Goal: Use online tool/utility

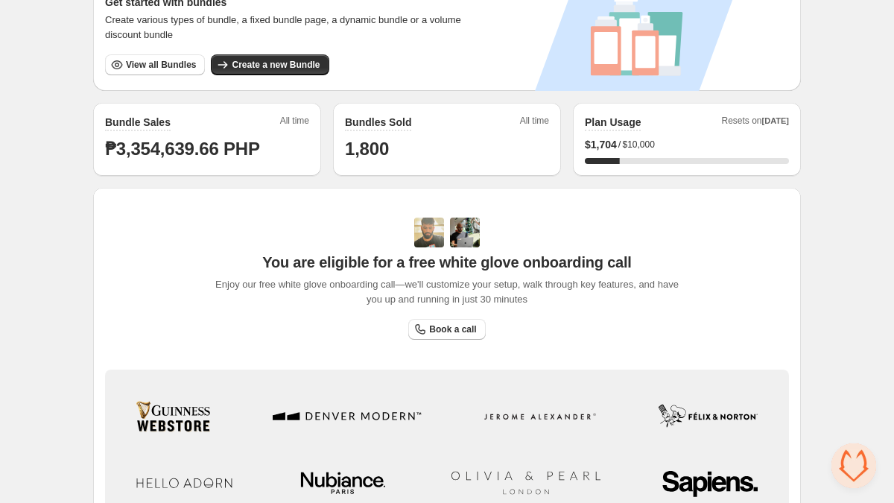
scroll to position [282, 0]
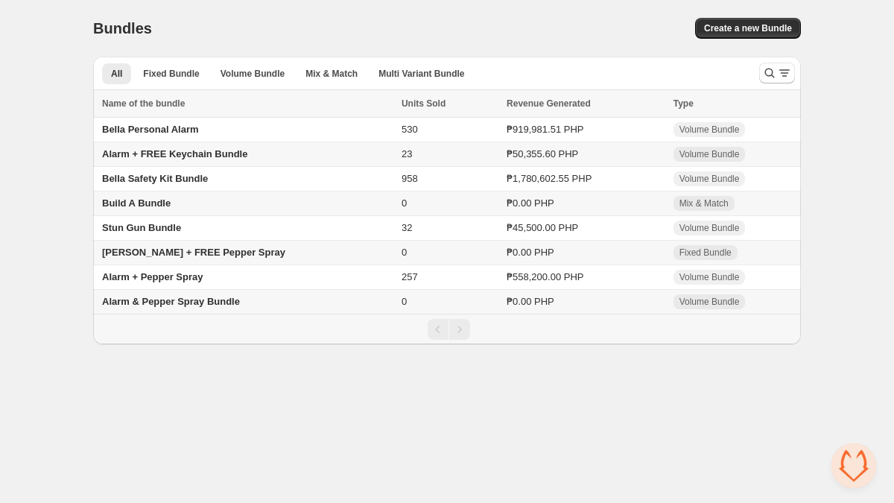
click at [173, 258] on span "[PERSON_NAME] + FREE Pepper Spray" at bounding box center [193, 252] width 183 height 11
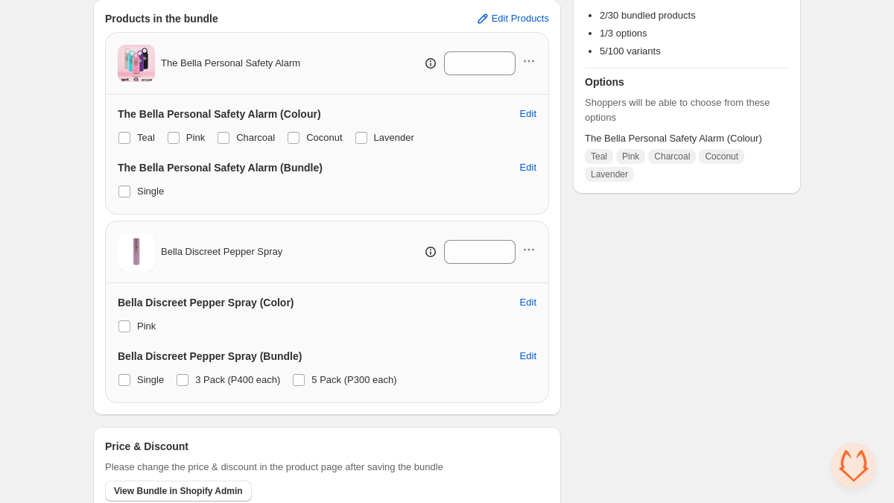
scroll to position [325, 0]
